Goal: Check status: Check status

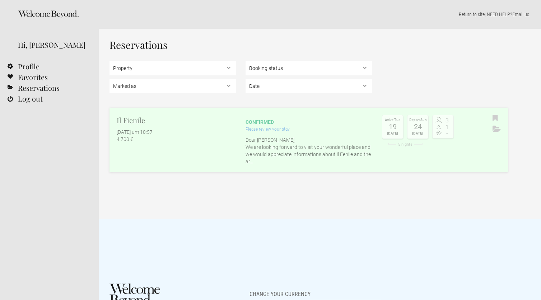
click at [133, 129] on flynt-date-display "[DATE] um 10:57" at bounding box center [135, 132] width 36 height 6
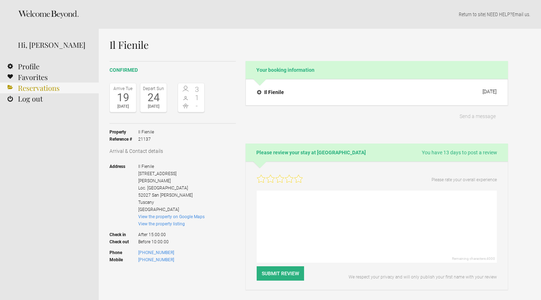
click at [38, 86] on link "Reservations" at bounding box center [49, 88] width 99 height 11
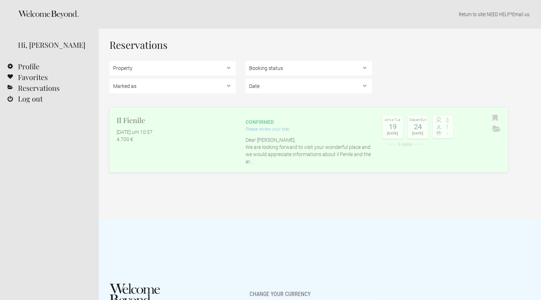
click at [135, 137] on div "4.700 €" at bounding box center [176, 139] width 119 height 7
